Goal: Task Accomplishment & Management: Manage account settings

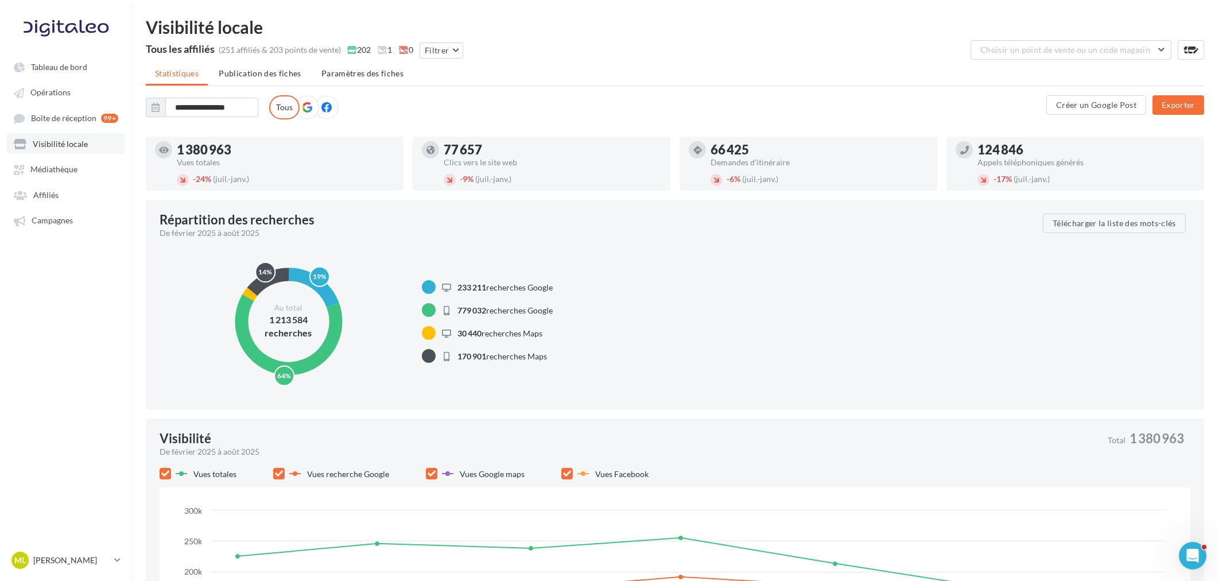
click at [67, 145] on span "Visibilité locale" at bounding box center [60, 144] width 55 height 10
click at [456, 56] on button "Filtrer" at bounding box center [442, 50] width 44 height 16
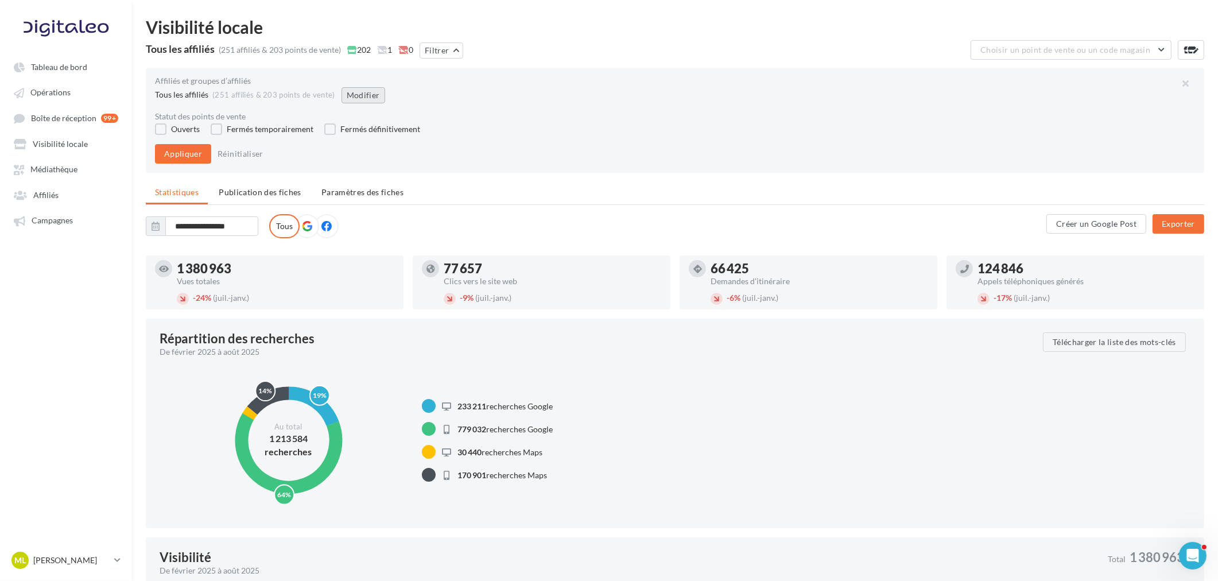
click at [364, 87] on button "Modifier" at bounding box center [364, 95] width 44 height 16
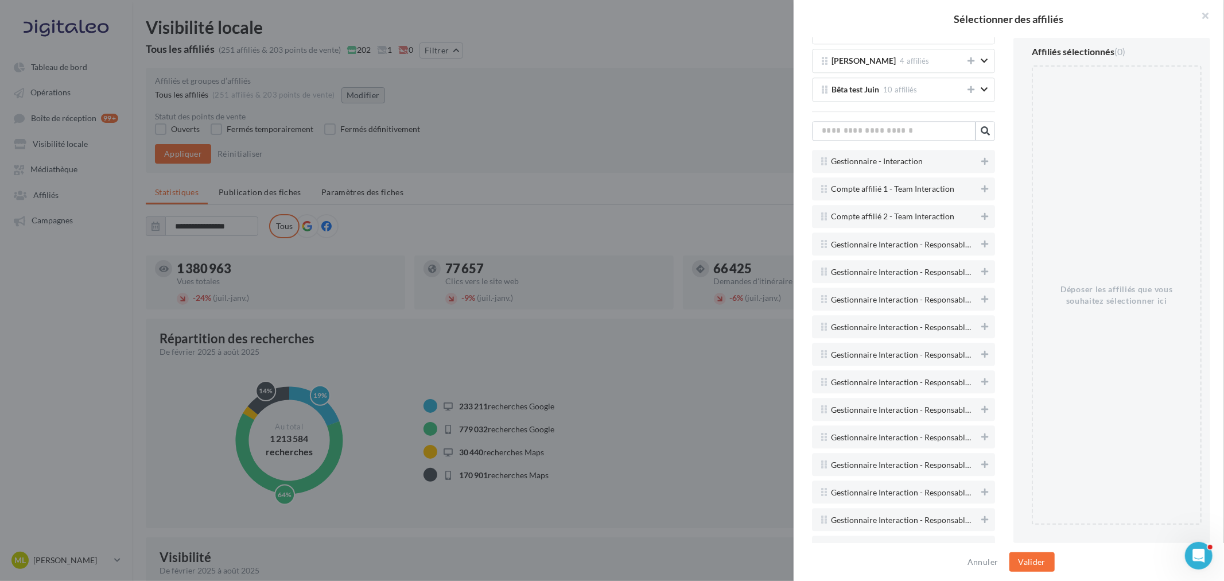
scroll to position [2487, 0]
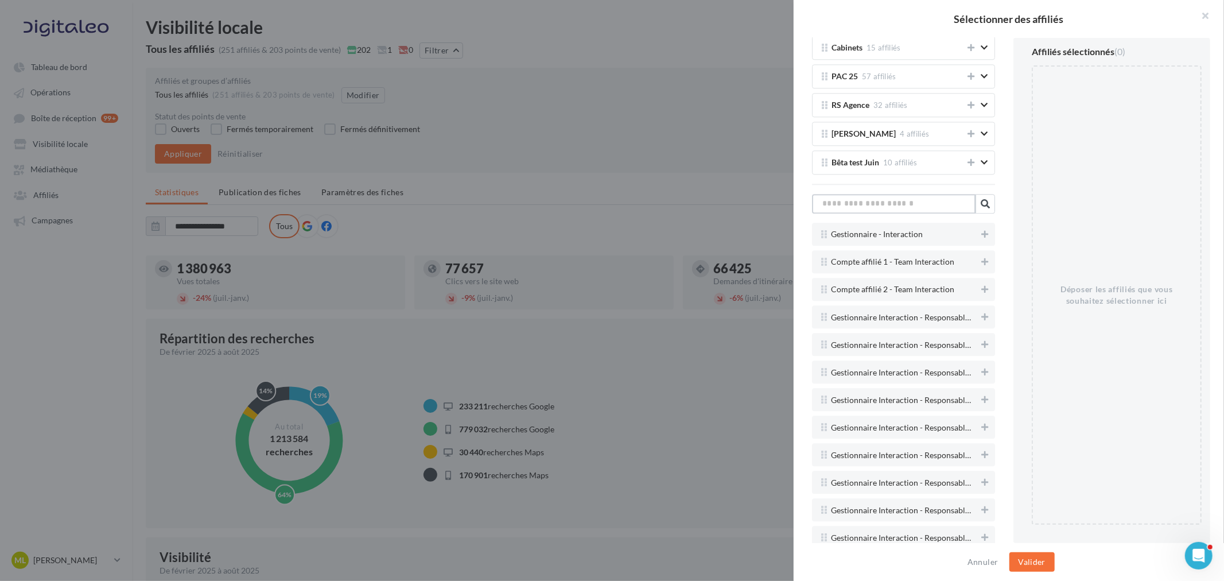
click at [892, 210] on input "text" at bounding box center [894, 204] width 164 height 20
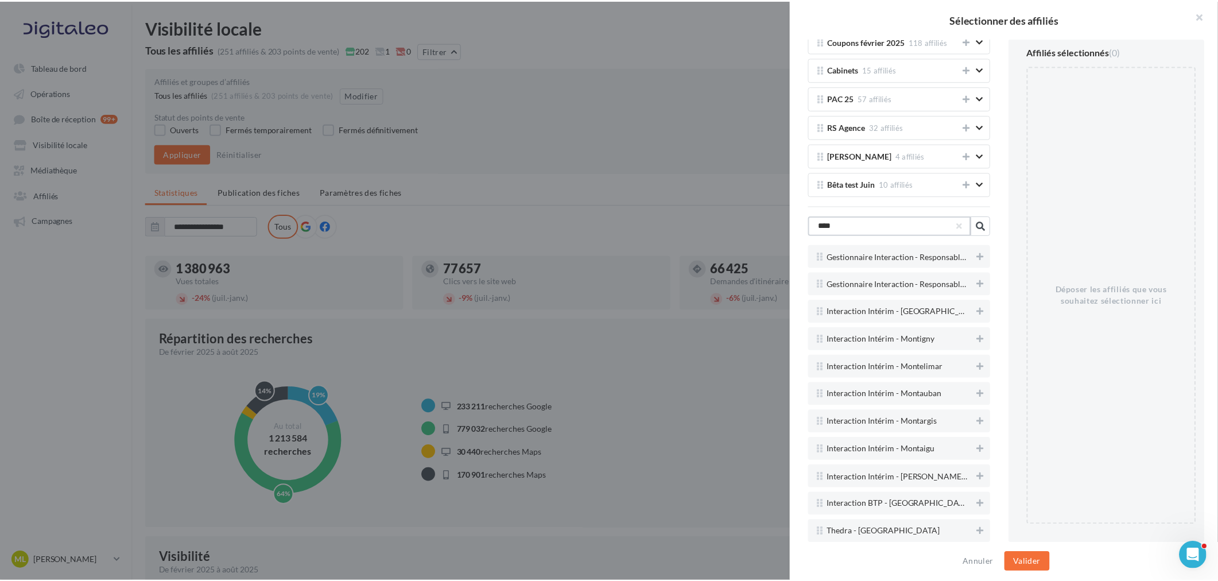
scroll to position [2199, 0]
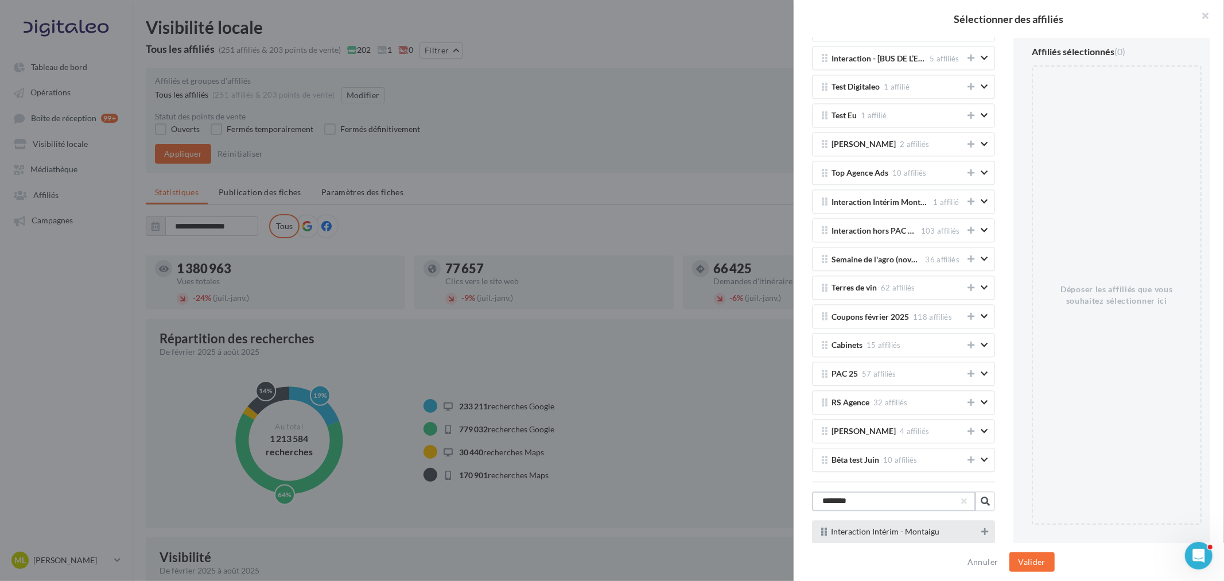
type input "********"
click at [982, 532] on icon at bounding box center [985, 532] width 7 height 8
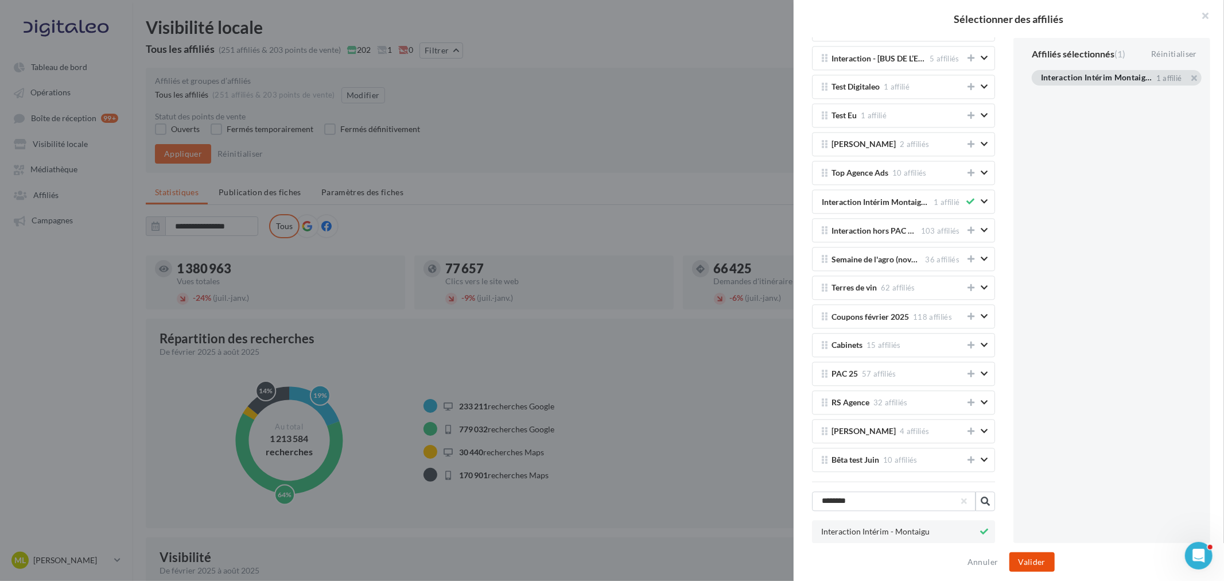
click at [1033, 557] on button "Valider" at bounding box center [1032, 562] width 45 height 20
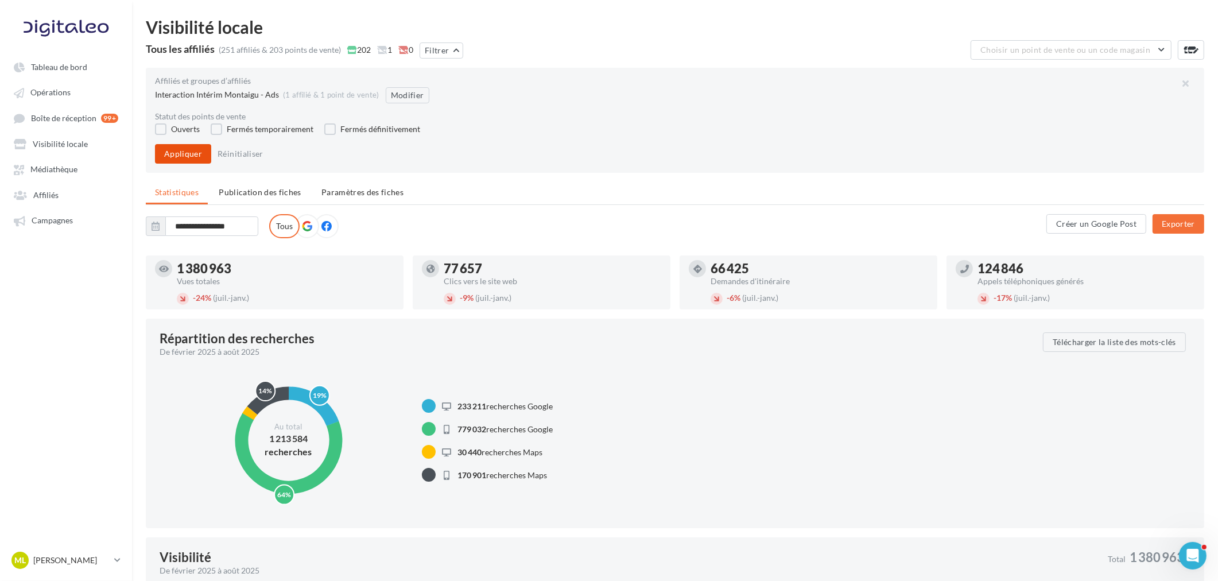
click at [193, 157] on button "Appliquer" at bounding box center [183, 154] width 56 height 20
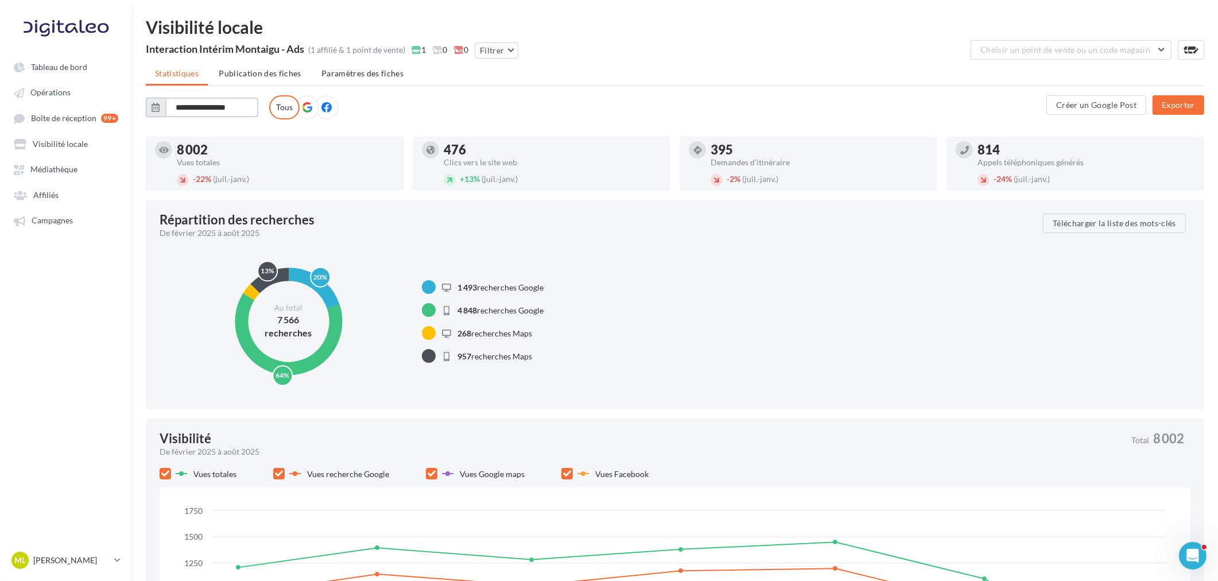
click at [199, 112] on input "**********" at bounding box center [211, 108] width 93 height 20
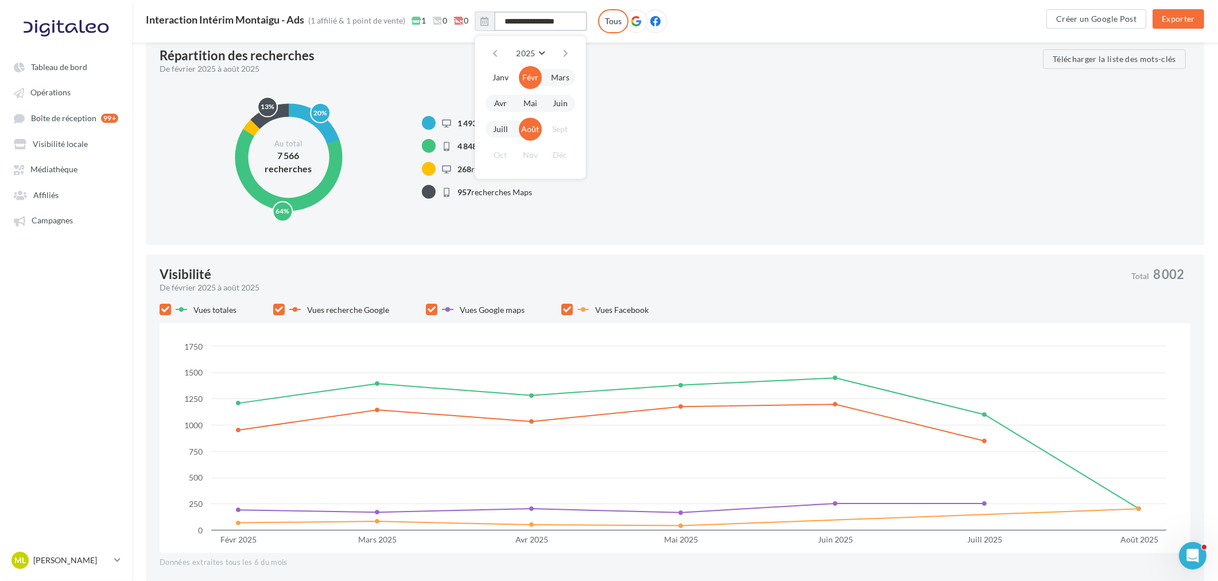
scroll to position [382, 0]
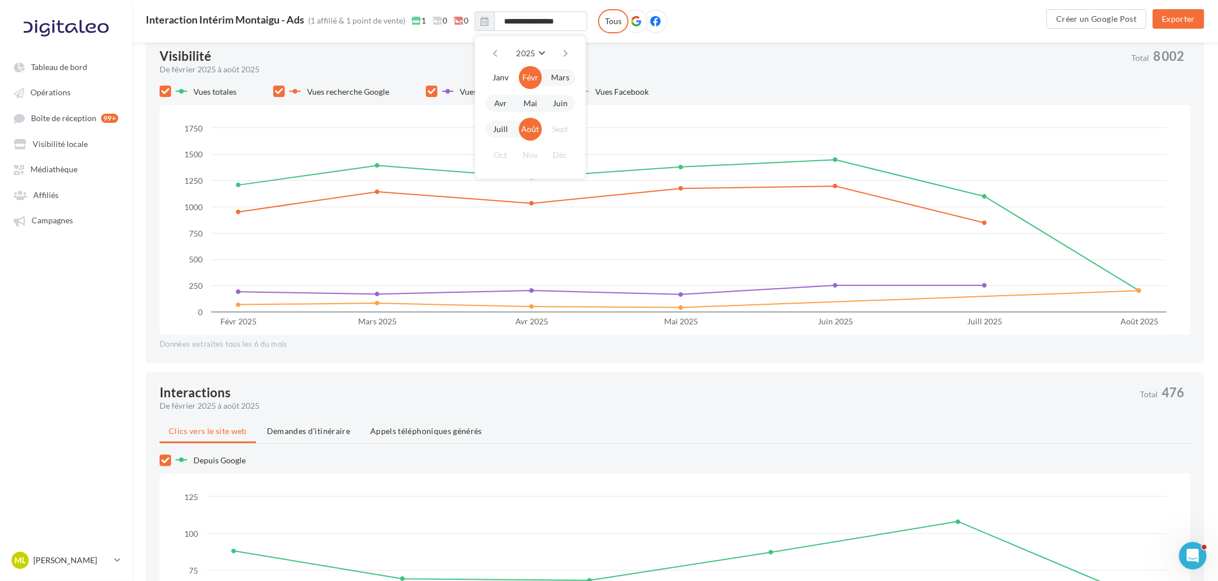
click at [965, 406] on div "De février 2025 à août 2025" at bounding box center [645, 405] width 971 height 11
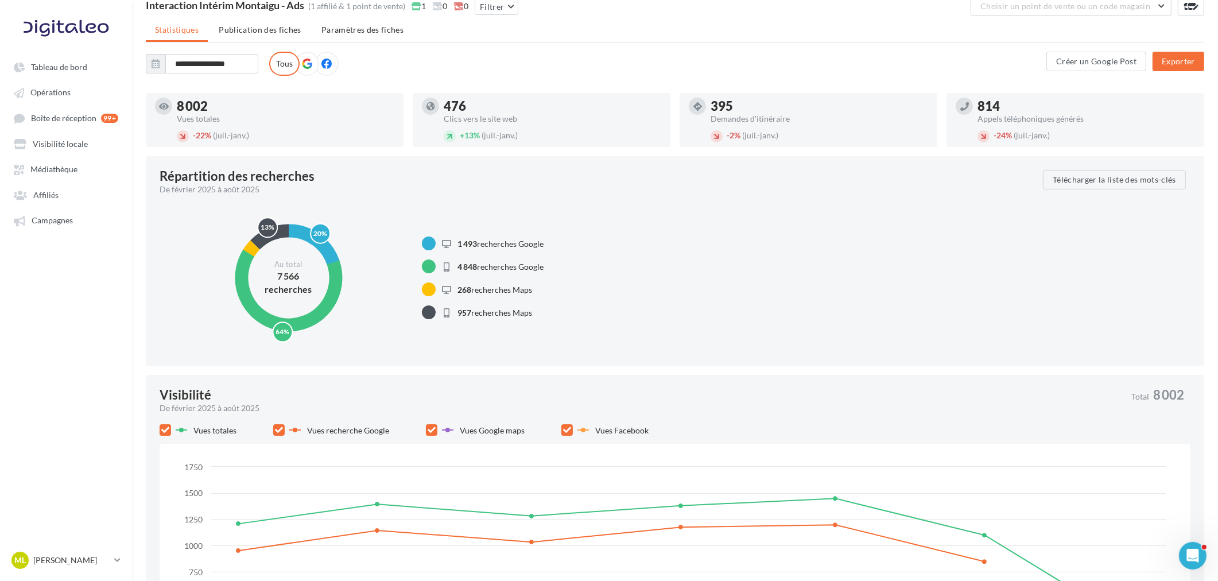
scroll to position [0, 0]
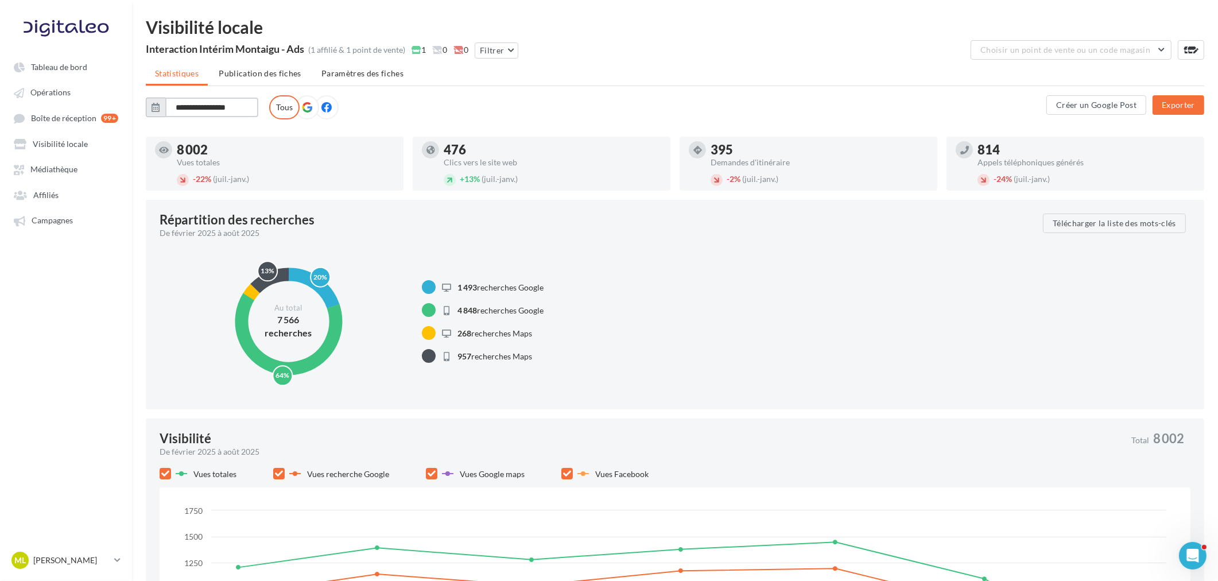
click at [205, 105] on input "**********" at bounding box center [211, 108] width 93 height 20
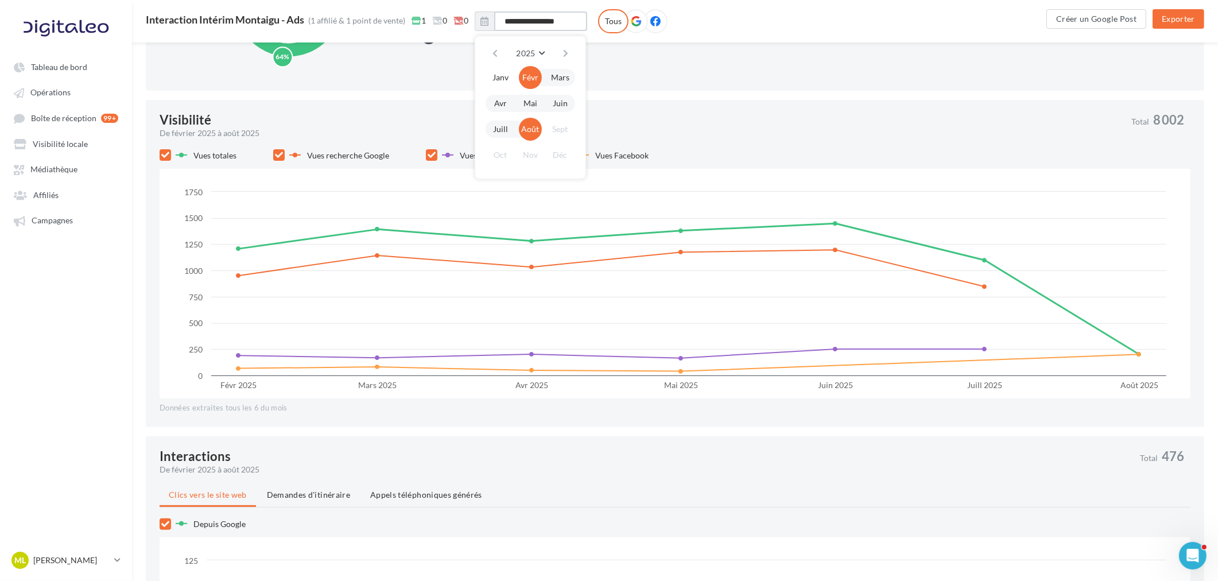
scroll to position [64, 0]
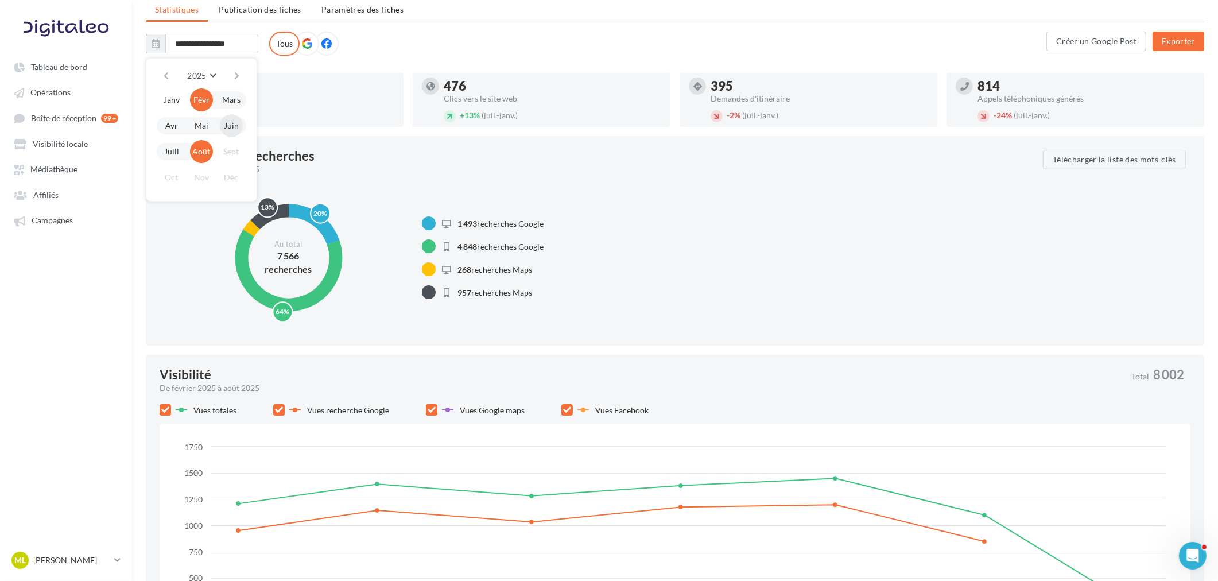
click at [231, 123] on button "Juin" at bounding box center [231, 125] width 23 height 23
click at [191, 149] on button "Août" at bounding box center [201, 151] width 23 height 23
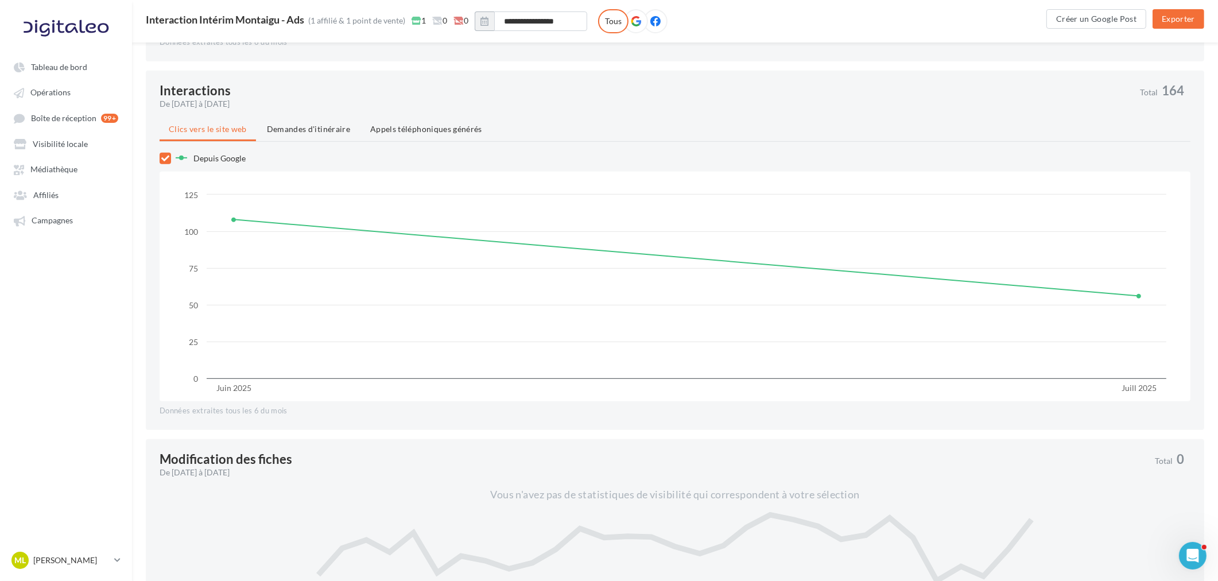
scroll to position [701, 0]
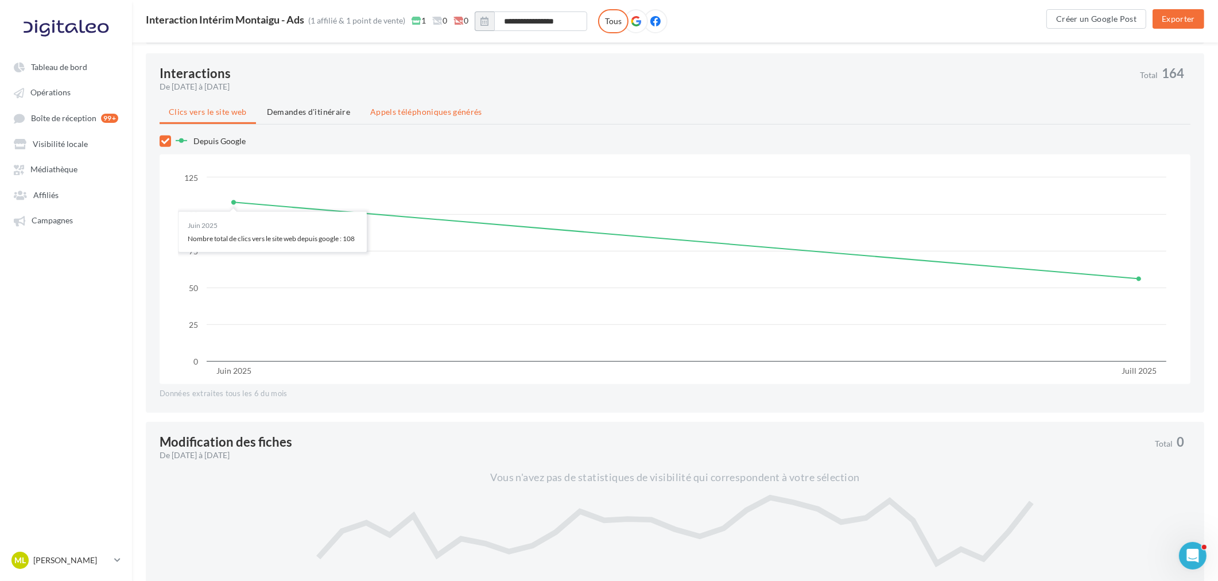
click at [440, 113] on span "Appels téléphoniques générés" at bounding box center [426, 112] width 112 height 10
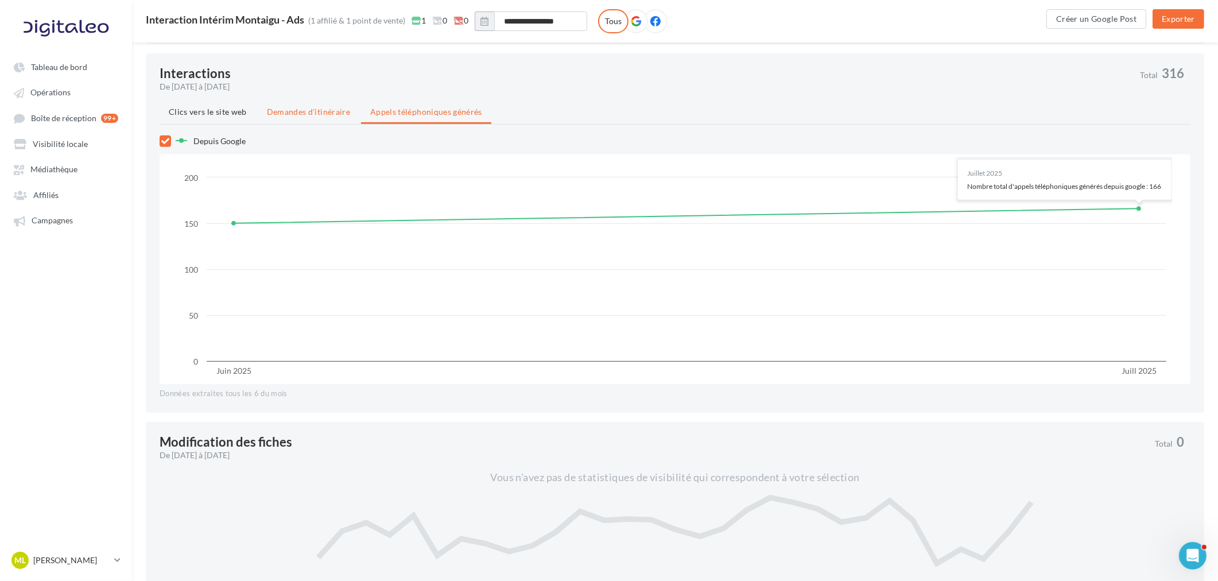
click at [320, 117] on li "Demandes d'itinéraire" at bounding box center [309, 112] width 102 height 21
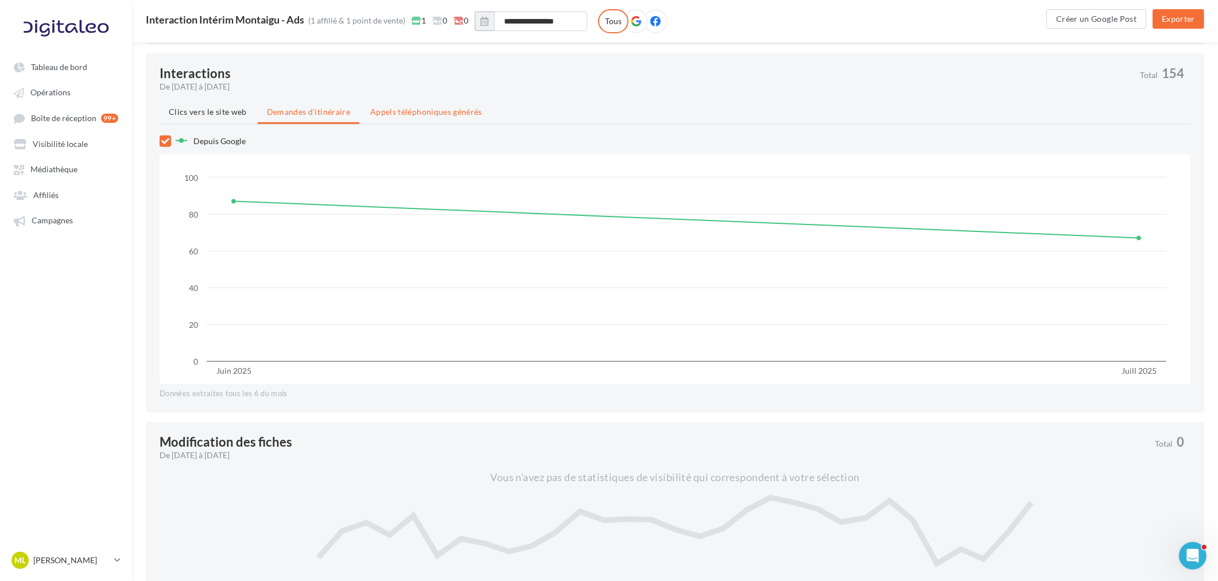
click at [408, 107] on span "Appels téléphoniques générés" at bounding box center [426, 112] width 112 height 10
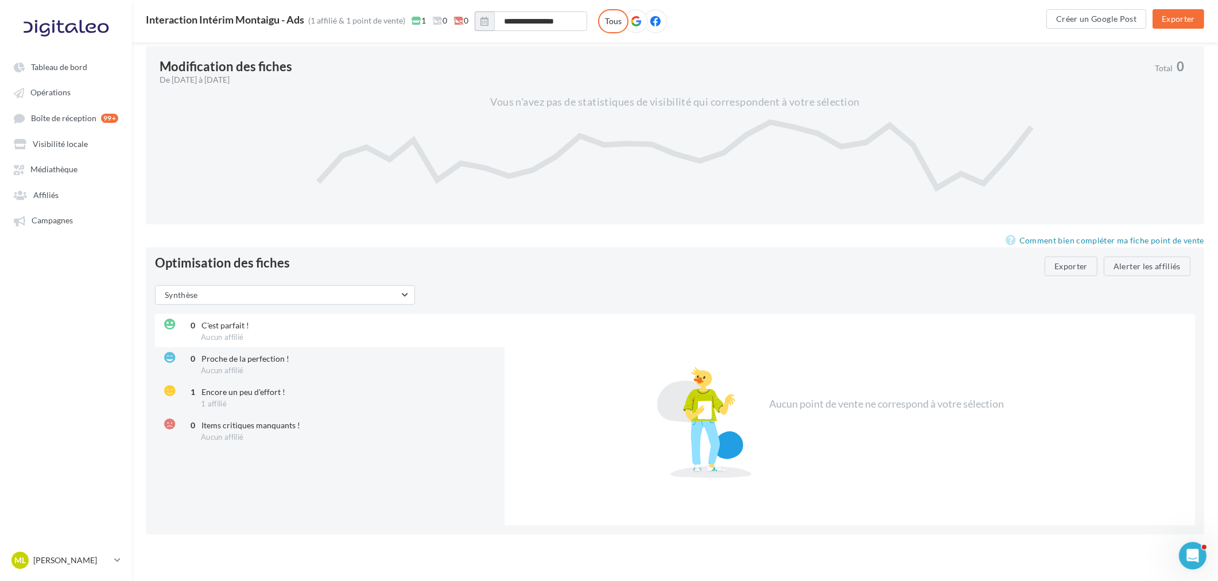
scroll to position [1077, 0]
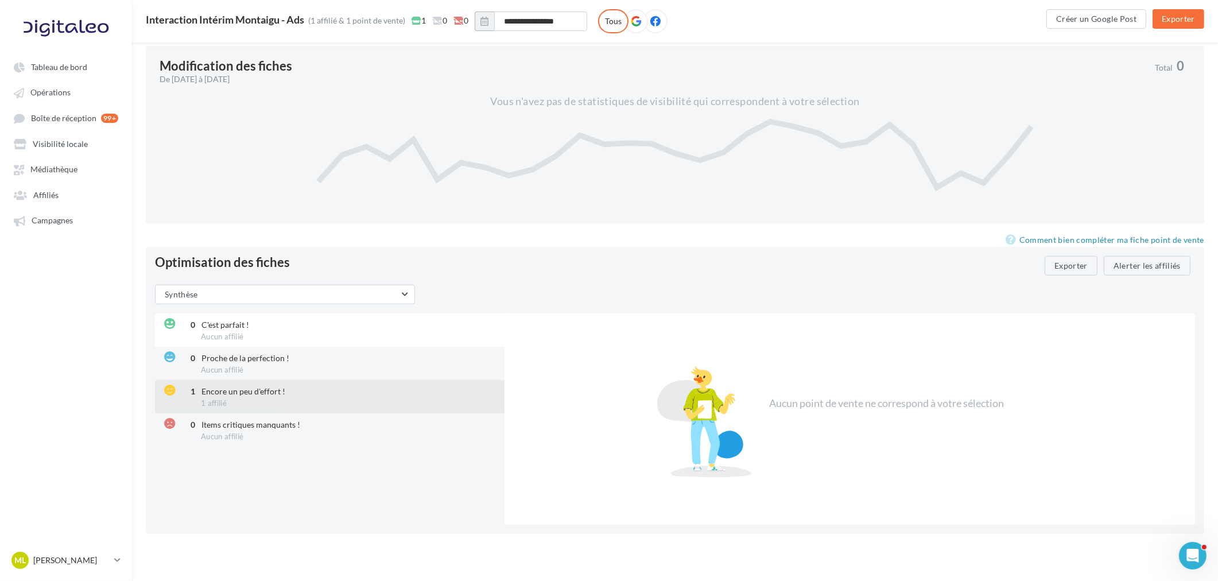
click at [309, 396] on div "1 Encore un peu d'effort ! 1 affilié" at bounding box center [331, 396] width 352 height 33
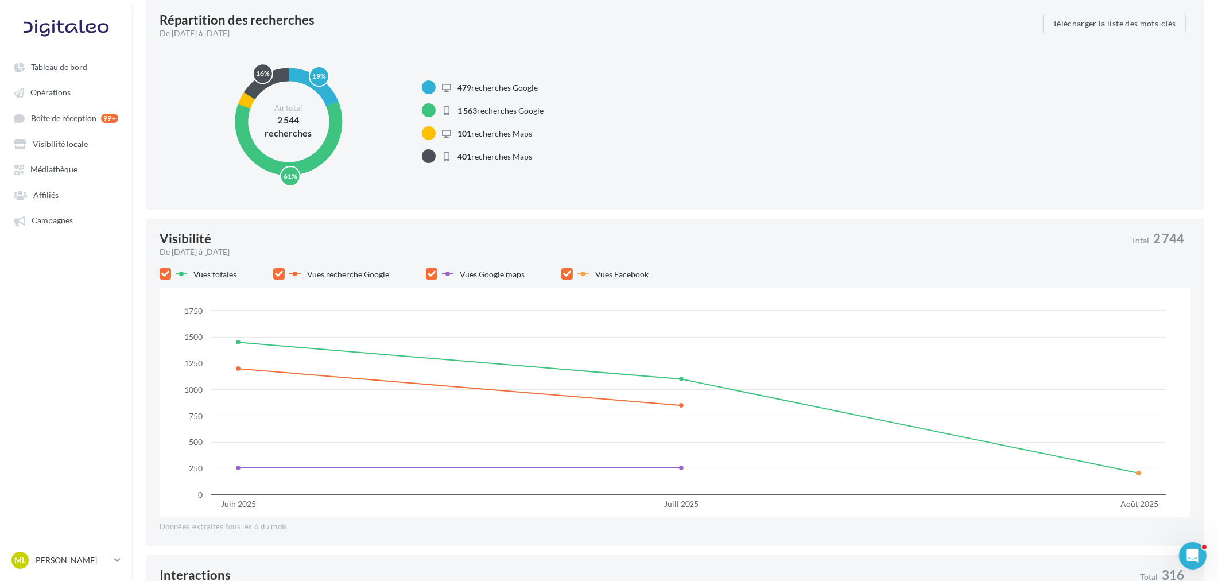
scroll to position [0, 0]
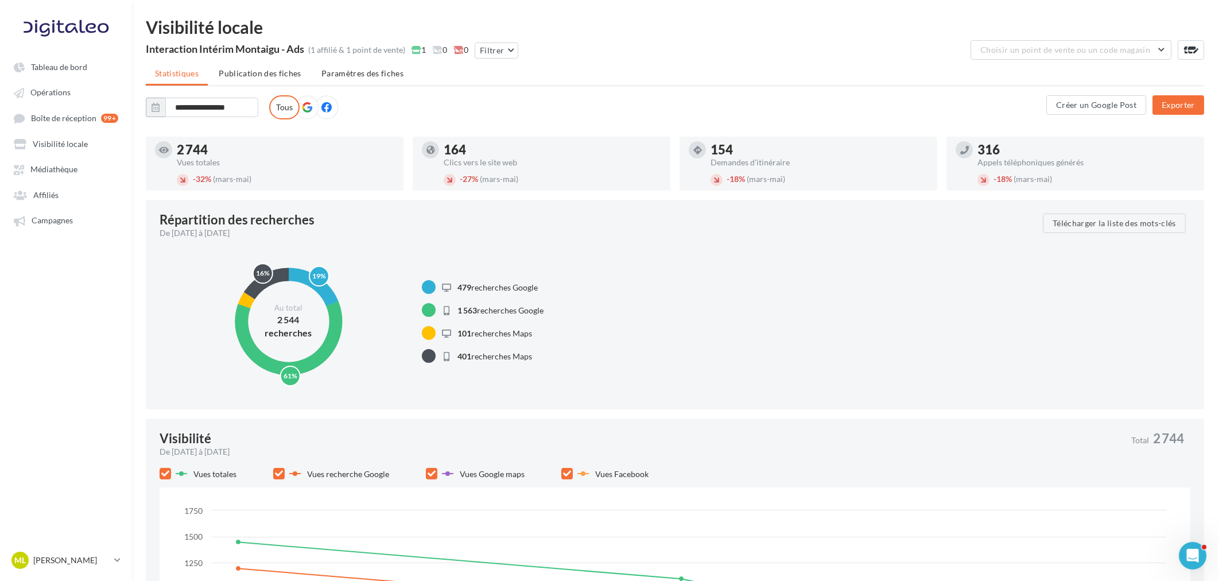
click at [309, 108] on icon at bounding box center [307, 107] width 10 height 10
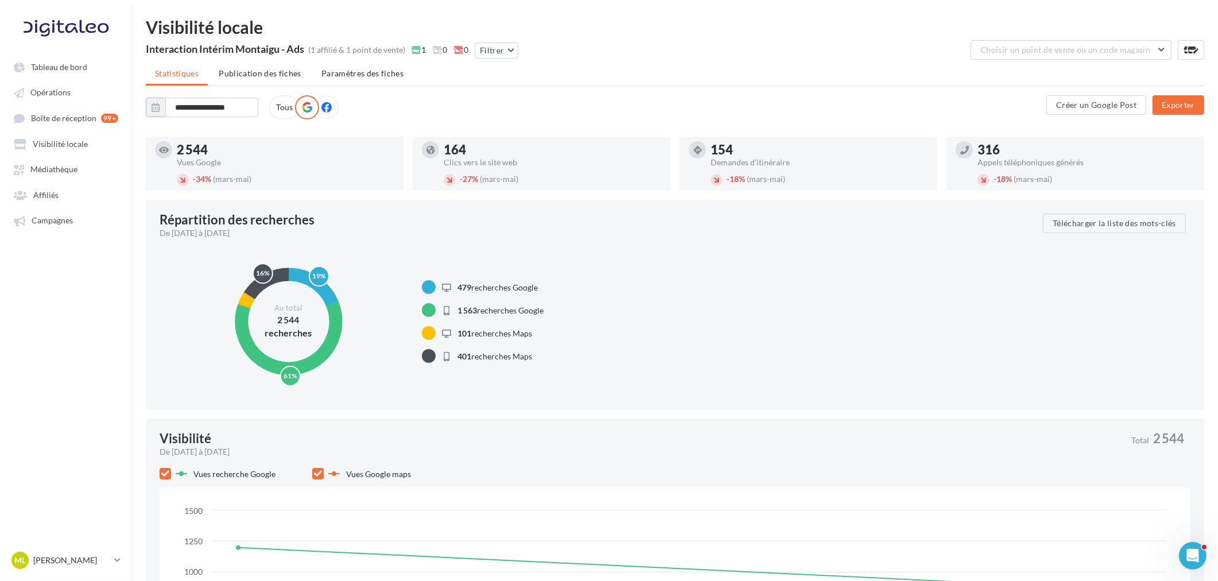
click at [324, 106] on icon at bounding box center [326, 107] width 10 height 10
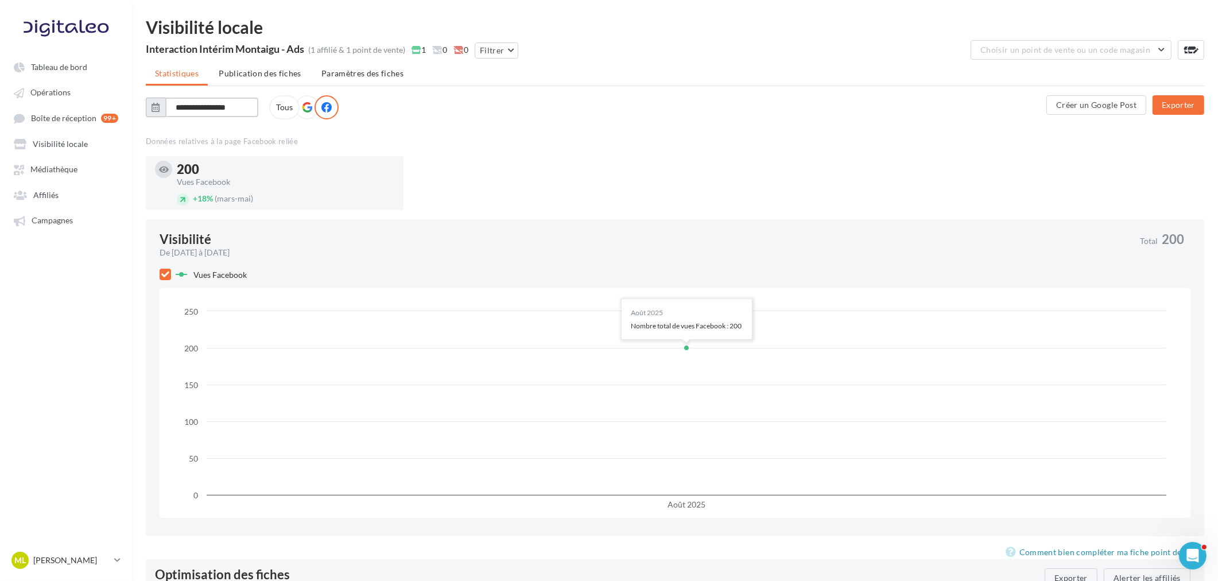
click at [203, 106] on input "**********" at bounding box center [211, 108] width 93 height 20
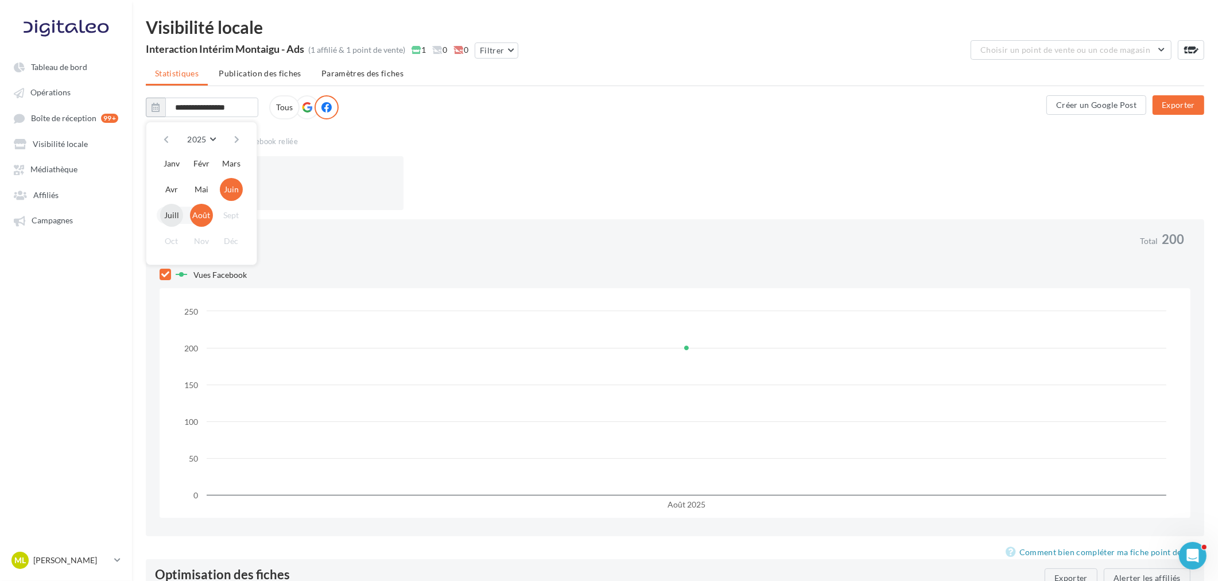
click at [170, 212] on button "Juill" at bounding box center [171, 215] width 23 height 23
click at [201, 214] on button "Août" at bounding box center [201, 215] width 23 height 23
type input "**********"
click at [305, 107] on icon at bounding box center [307, 107] width 10 height 10
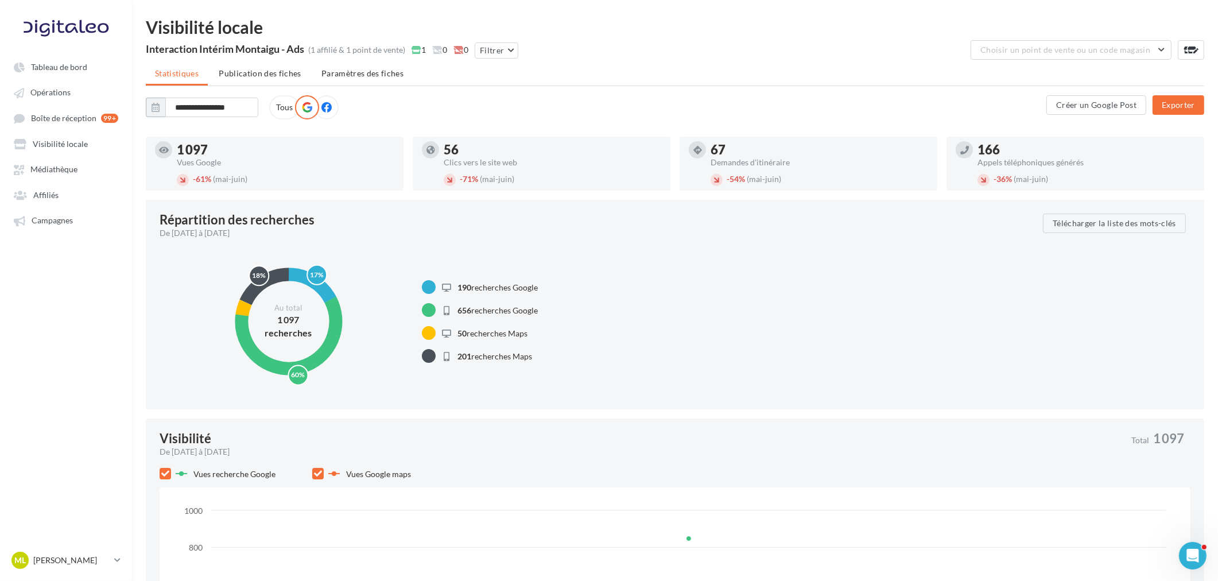
click at [280, 110] on label "Tous" at bounding box center [284, 107] width 30 height 24
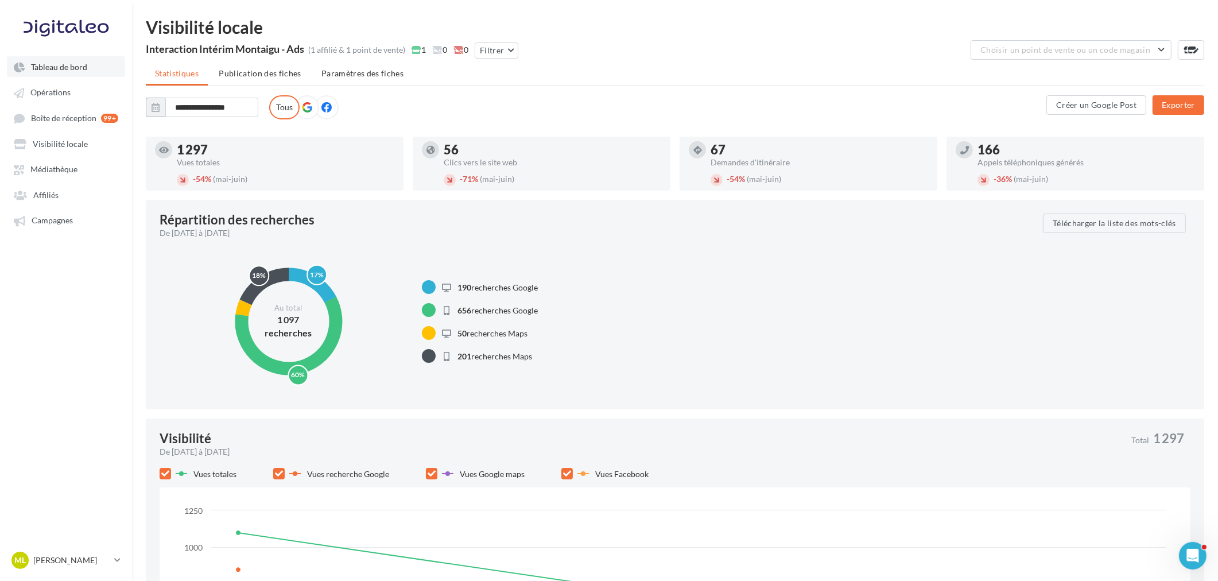
click at [65, 65] on span "Tableau de bord" at bounding box center [59, 67] width 56 height 10
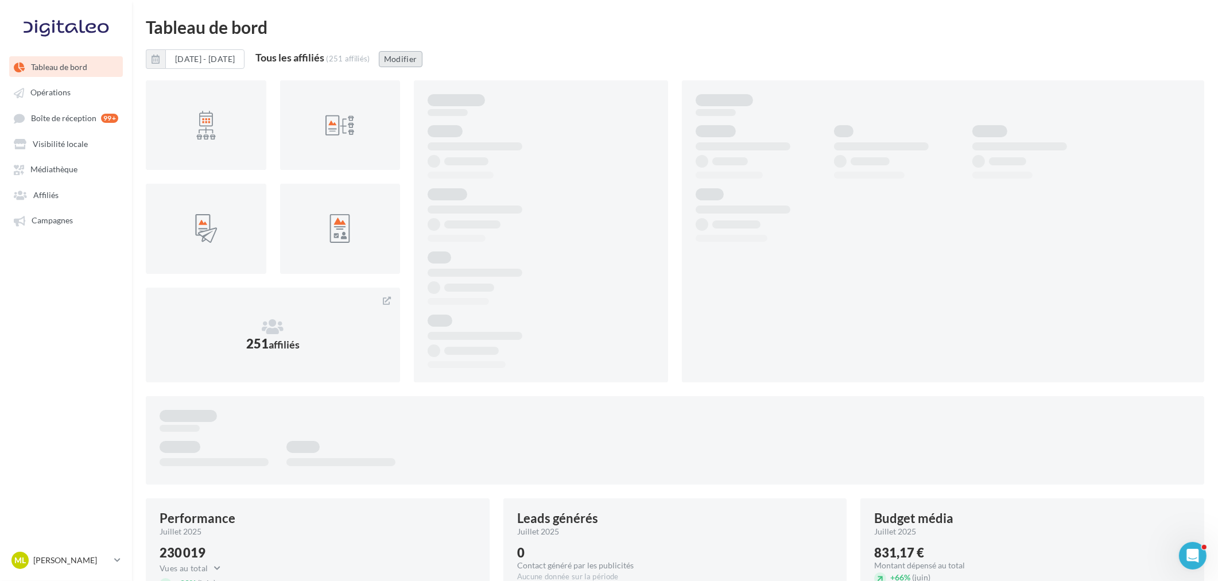
click at [422, 65] on button "Modifier" at bounding box center [401, 59] width 44 height 16
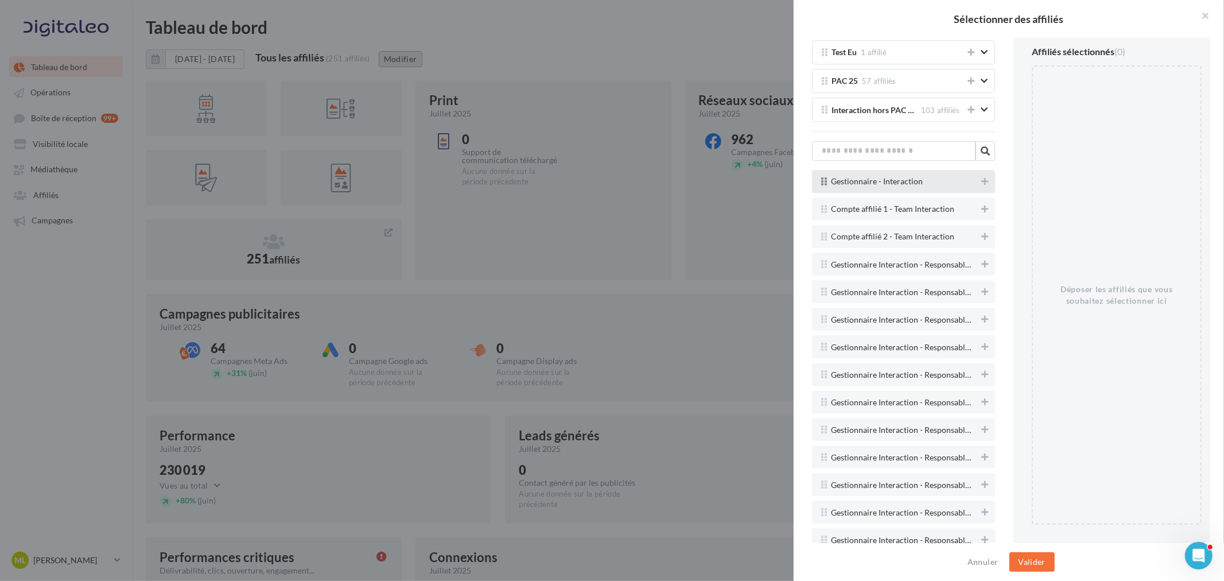
scroll to position [2487, 0]
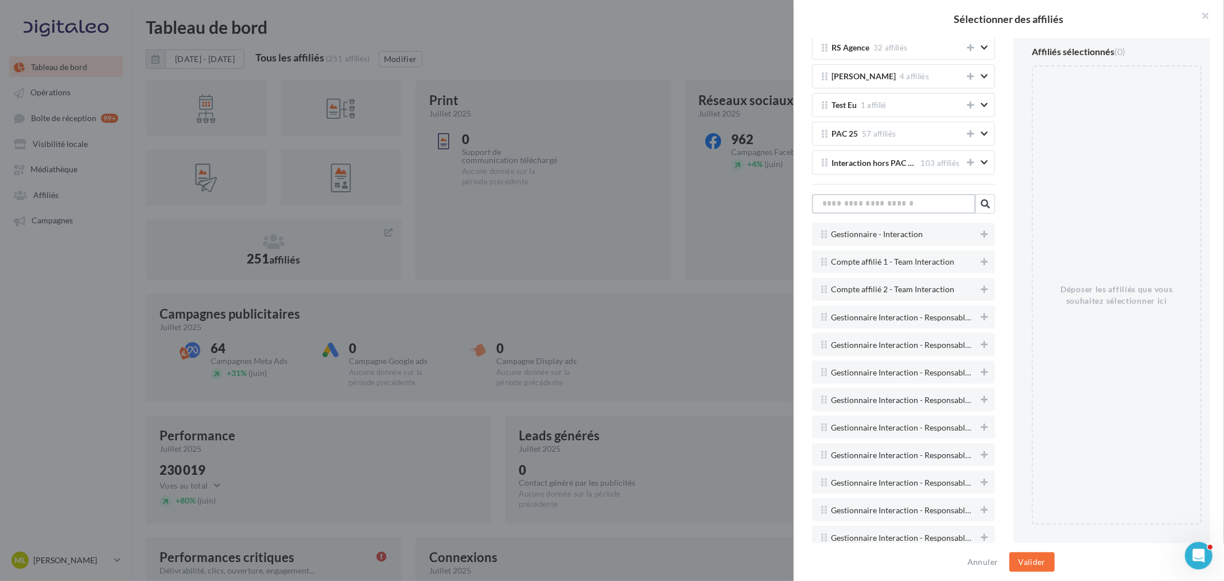
click at [923, 214] on input "text" at bounding box center [894, 204] width 164 height 20
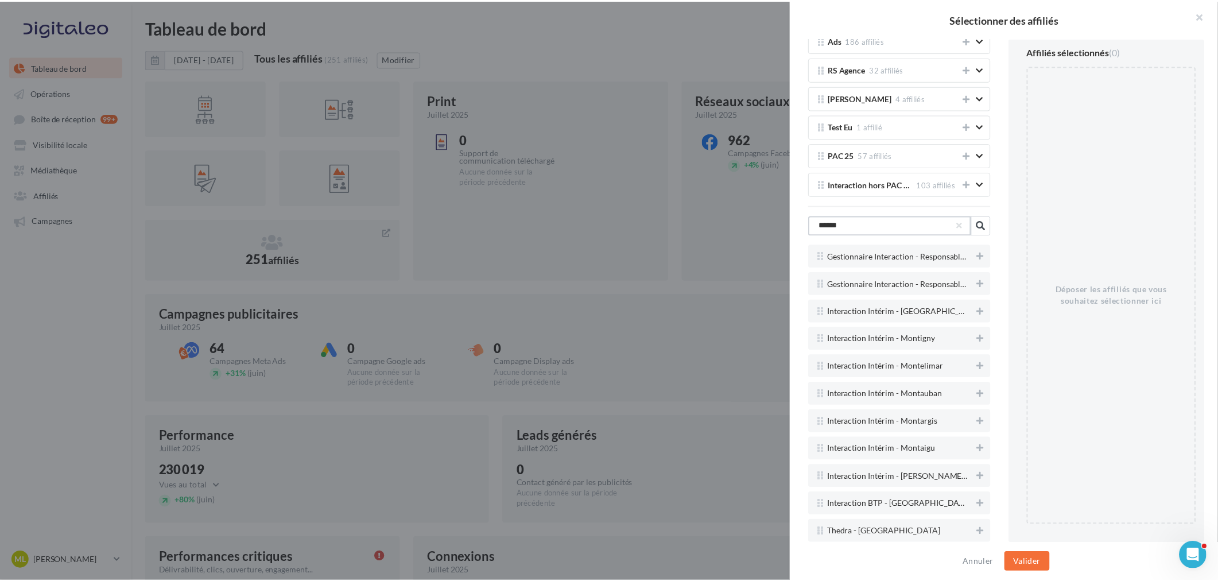
scroll to position [2199, 0]
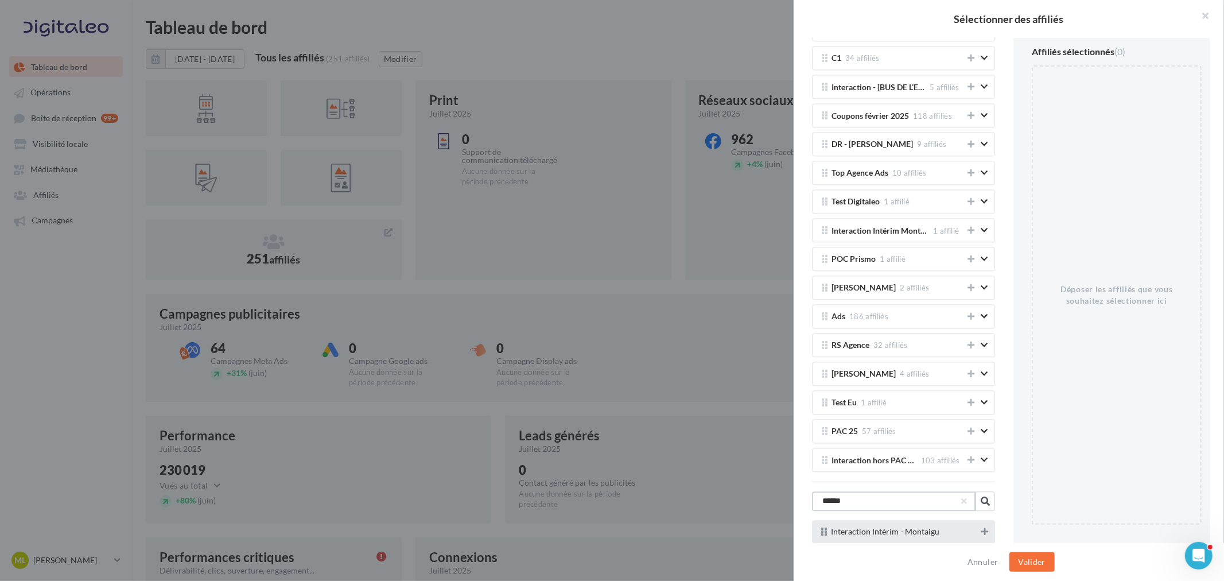
type input "******"
click at [979, 534] on button at bounding box center [984, 532] width 11 height 14
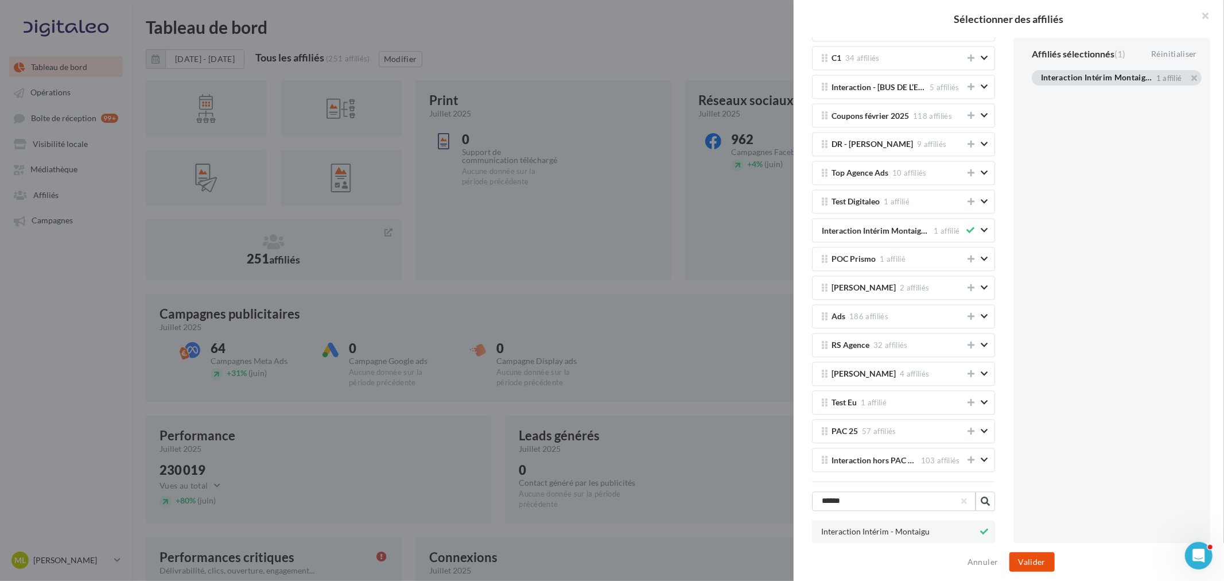
click at [1039, 563] on button "Valider" at bounding box center [1032, 562] width 45 height 20
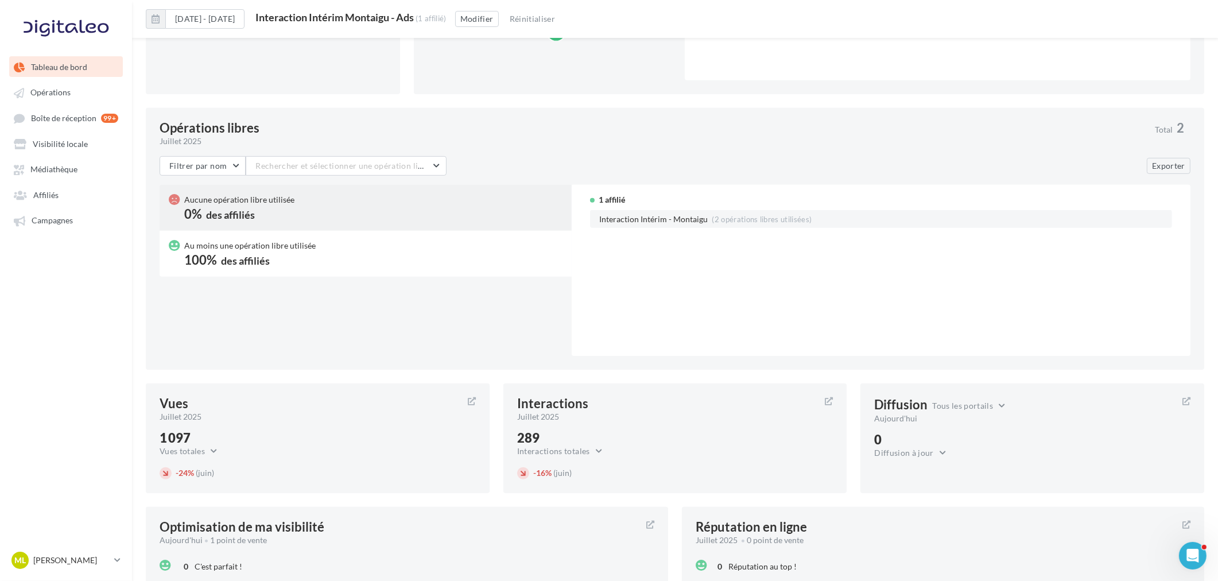
scroll to position [893, 0]
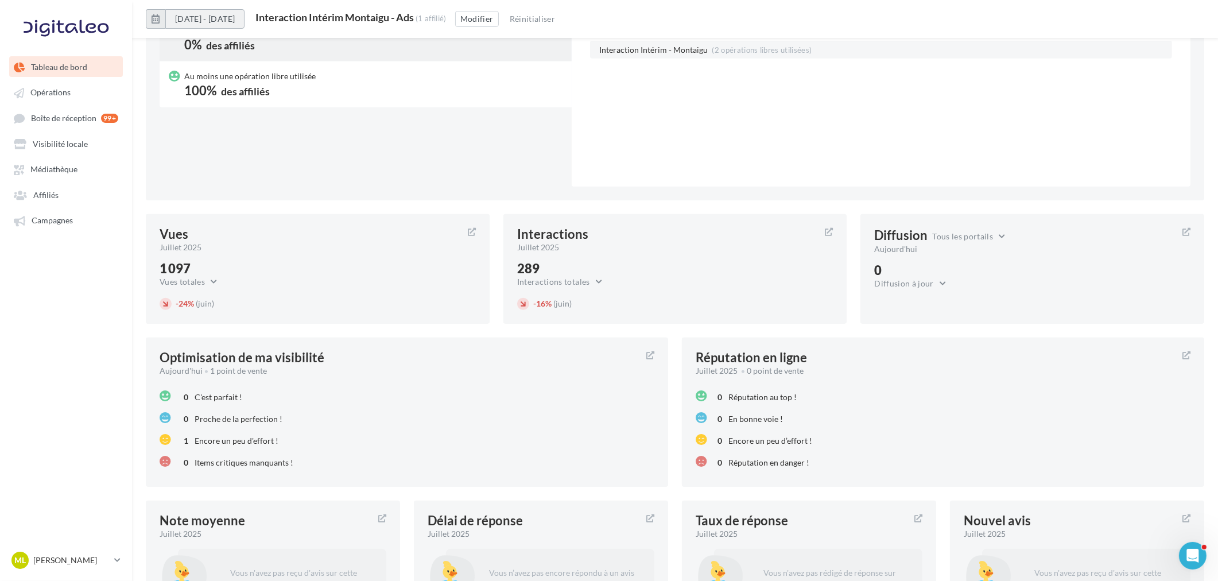
click at [245, 17] on button "[DATE] - [DATE]" at bounding box center [204, 19] width 79 height 20
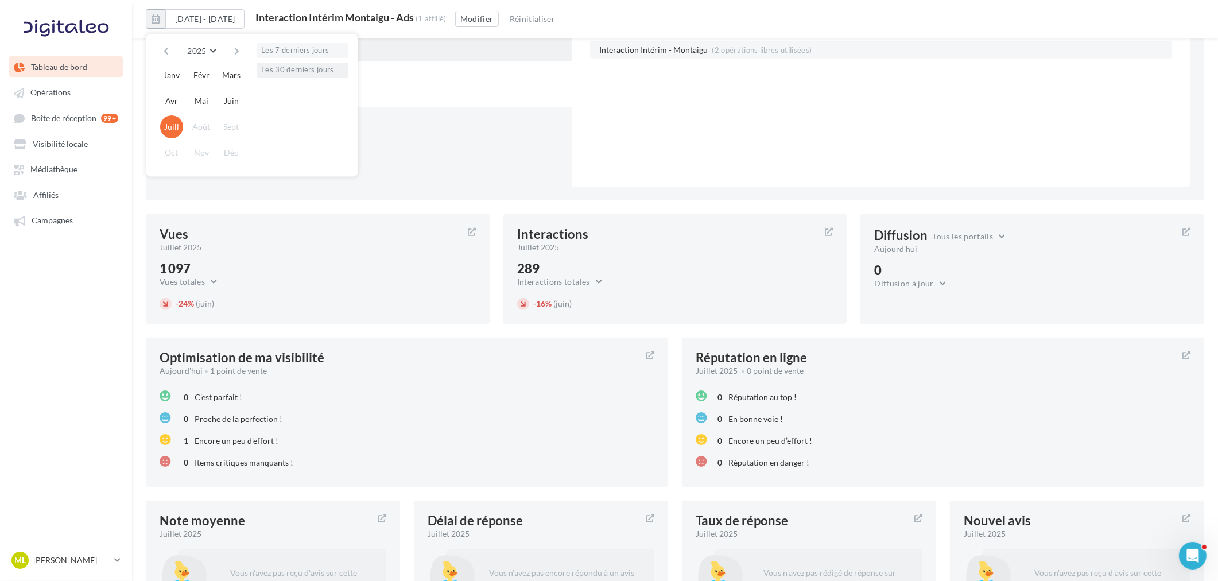
click at [283, 73] on button "Les 30 derniers jours" at bounding box center [303, 70] width 92 height 15
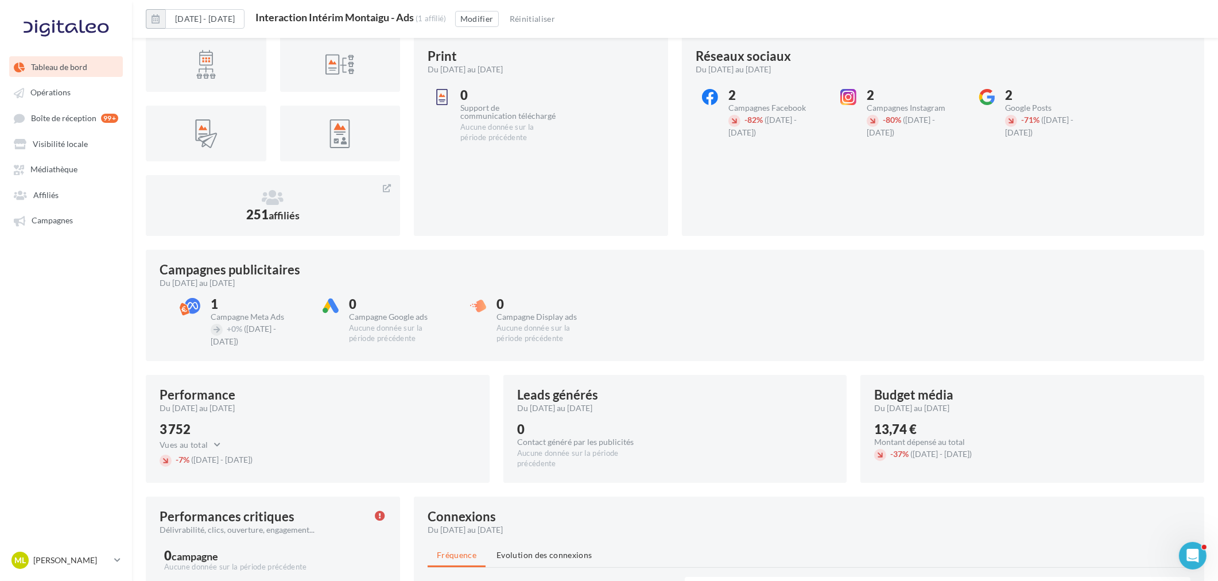
scroll to position [0, 0]
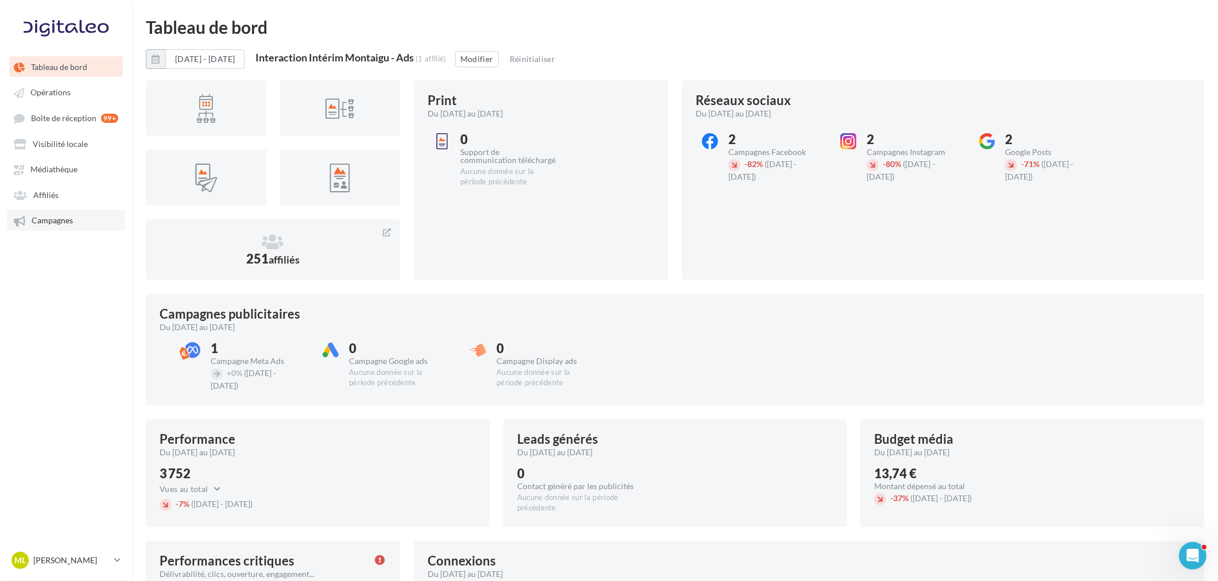
click at [53, 223] on link "Campagnes" at bounding box center [66, 220] width 118 height 21
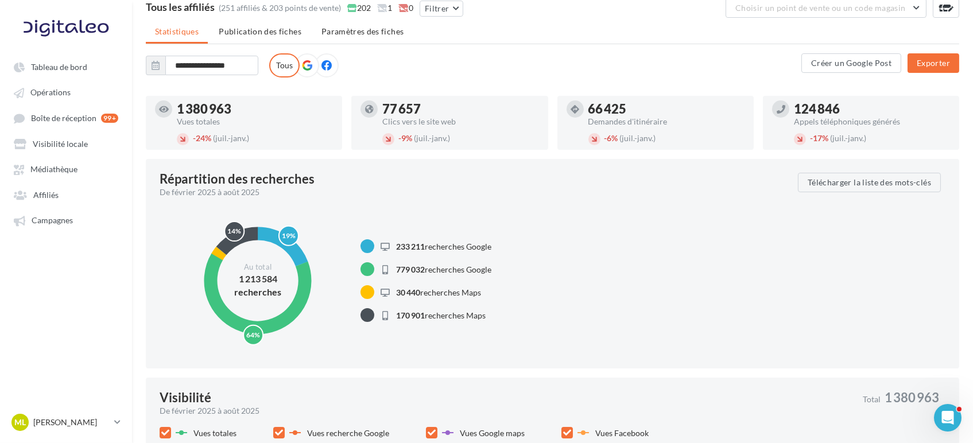
scroll to position [127, 0]
